Goal: Navigation & Orientation: Find specific page/section

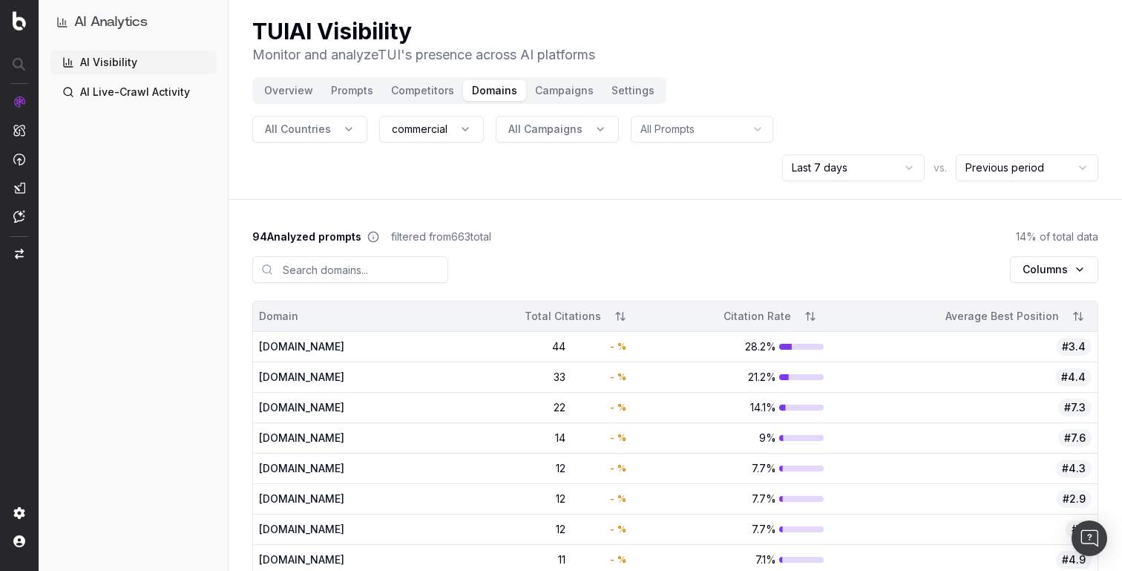
click at [360, 88] on button "Prompts" at bounding box center [352, 90] width 60 height 21
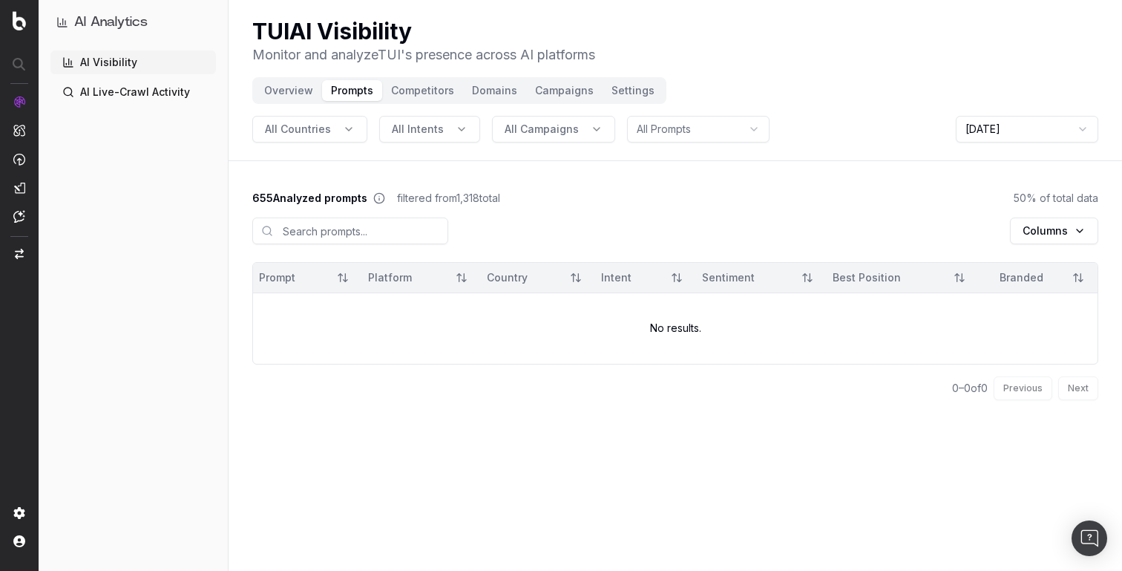
click at [298, 93] on button "Overview" at bounding box center [288, 90] width 67 height 21
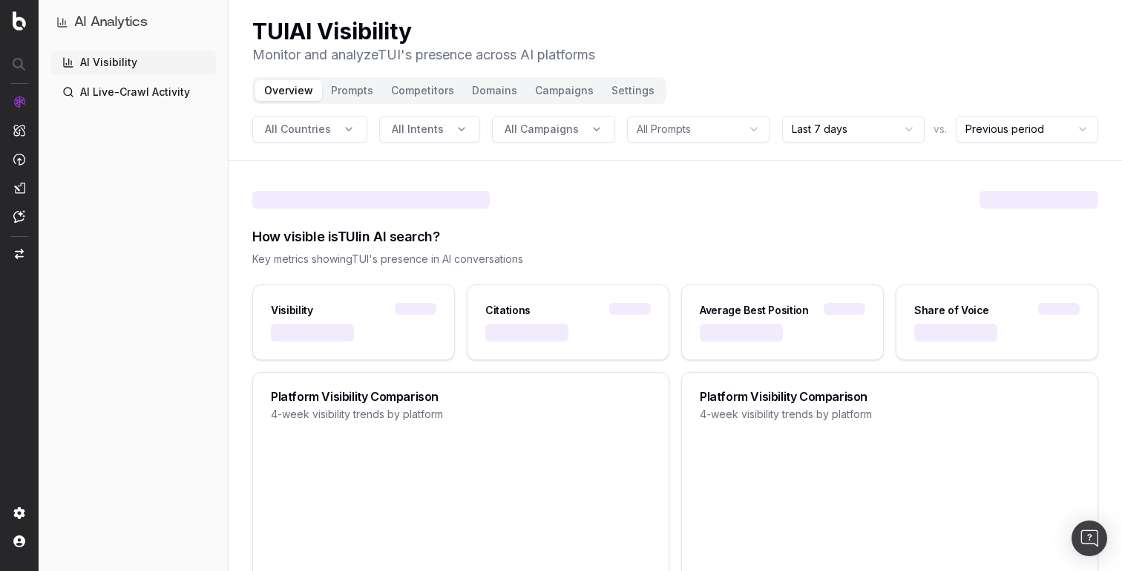
click at [345, 92] on button "Prompts" at bounding box center [352, 90] width 60 height 21
